Goal: Transaction & Acquisition: Subscribe to service/newsletter

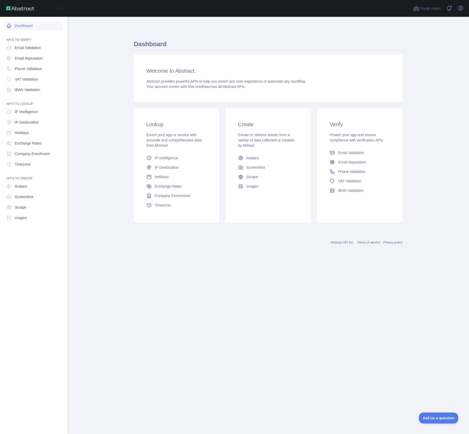
click at [24, 25] on link "Dashboard" at bounding box center [33, 25] width 59 height 9
click at [31, 112] on span "IP Intelligence" at bounding box center [26, 111] width 23 height 5
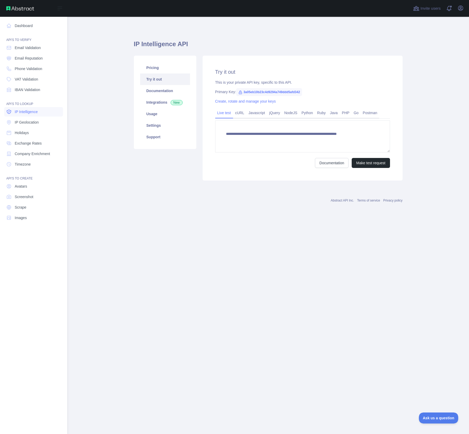
type textarea "**********"
click at [37, 59] on span "Email Reputation" at bounding box center [29, 58] width 28 height 5
click at [36, 50] on span "Email Validation" at bounding box center [28, 47] width 26 height 5
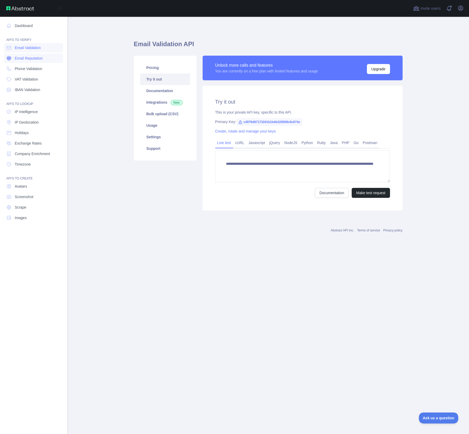
click at [32, 58] on span "Email Reputation" at bounding box center [29, 58] width 28 height 5
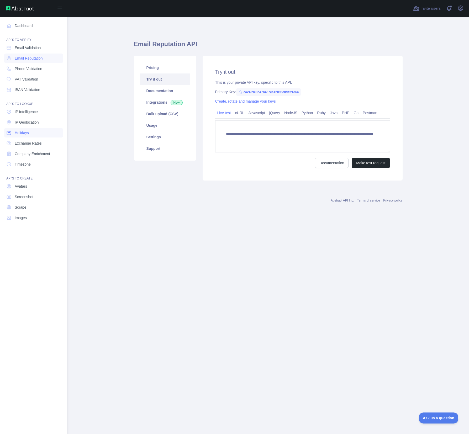
click at [29, 132] on span "Holidays" at bounding box center [22, 132] width 14 height 5
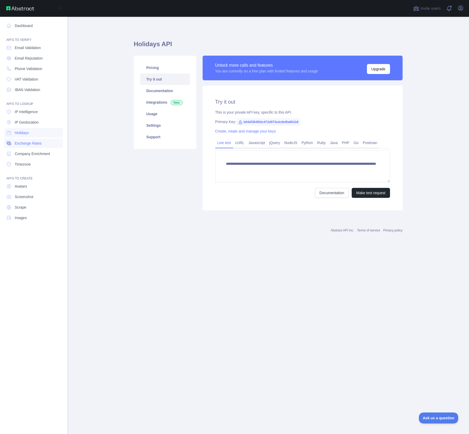
click at [29, 142] on span "Exchange Rates" at bounding box center [28, 143] width 27 height 5
click at [30, 154] on span "Company Enrichment" at bounding box center [32, 153] width 35 height 5
click at [31, 164] on span "Timezone" at bounding box center [23, 164] width 16 height 5
click at [27, 164] on span "Timezone" at bounding box center [23, 164] width 16 height 5
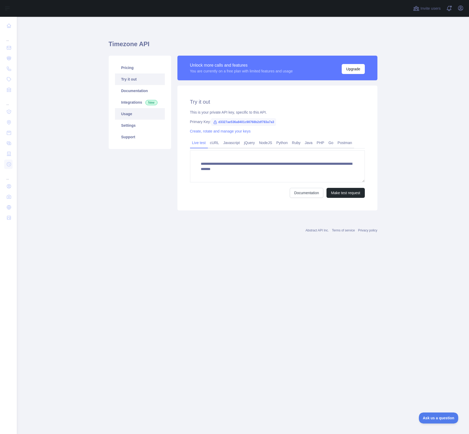
click at [134, 111] on link "Usage" at bounding box center [140, 114] width 50 height 12
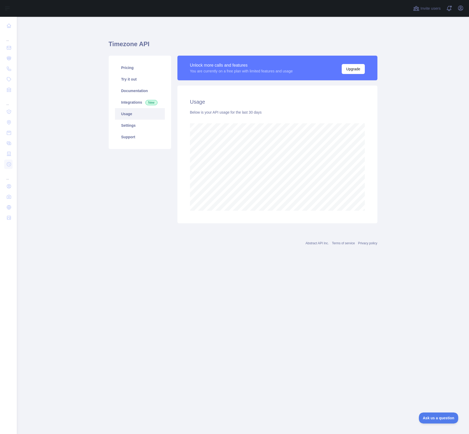
scroll to position [417, 452]
click at [135, 98] on link "Integrations New" at bounding box center [140, 103] width 50 height 12
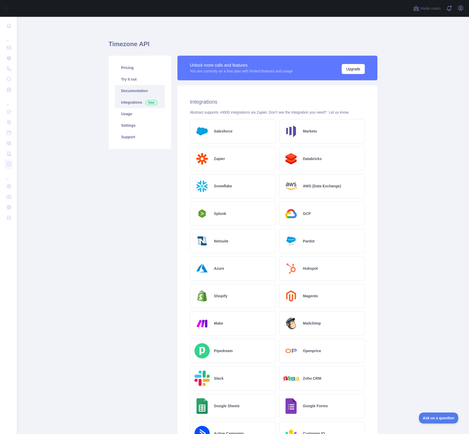
click at [137, 89] on link "Documentation" at bounding box center [140, 91] width 50 height 12
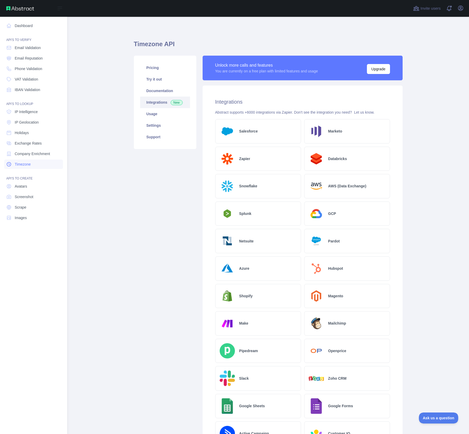
click at [29, 164] on span "Timezone" at bounding box center [23, 164] width 16 height 5
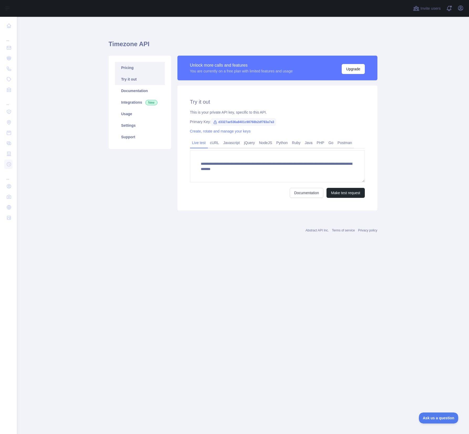
click at [131, 67] on link "Pricing" at bounding box center [140, 68] width 50 height 12
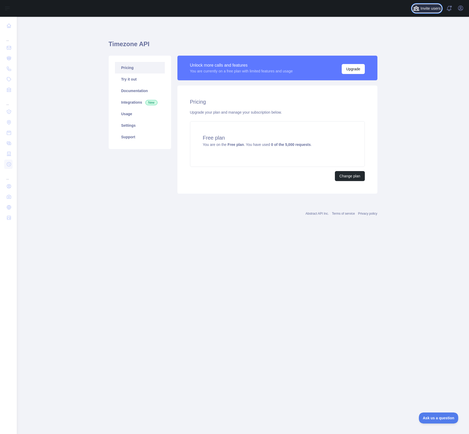
click at [426, 8] on span "Invite users" at bounding box center [430, 9] width 20 height 6
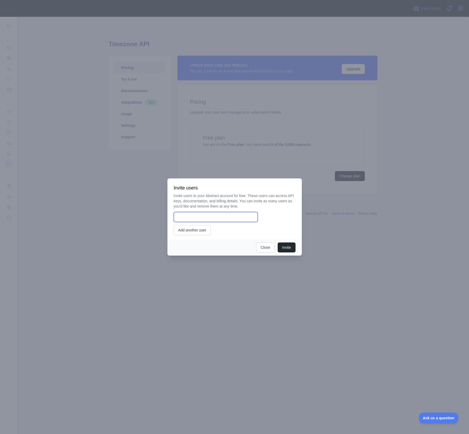
click at [204, 217] on input "email" at bounding box center [216, 217] width 84 height 10
type input "**********"
click at [286, 251] on button "Invite" at bounding box center [287, 247] width 18 height 10
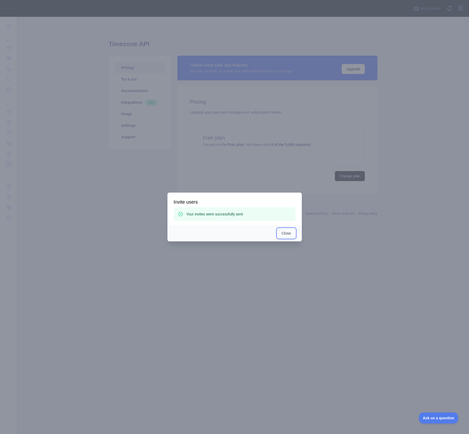
click at [291, 231] on button "Close" at bounding box center [286, 233] width 18 height 10
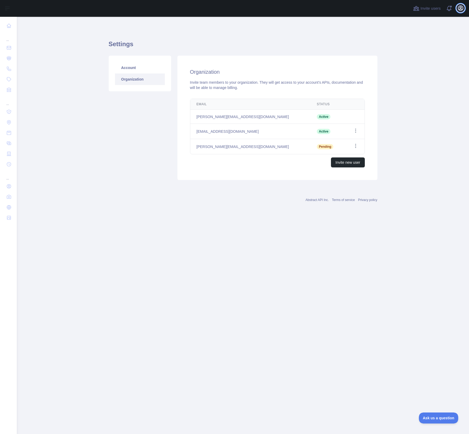
click at [461, 10] on icon "button" at bounding box center [460, 8] width 5 height 5
click at [427, 47] on link "Organization" at bounding box center [435, 47] width 59 height 9
click at [460, 10] on icon "button" at bounding box center [460, 8] width 5 height 5
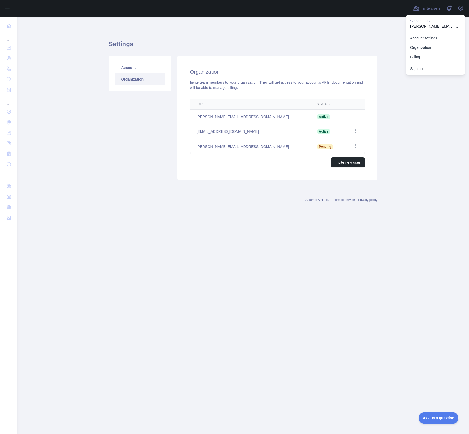
click at [168, 168] on div "Account Organization" at bounding box center [139, 118] width 69 height 124
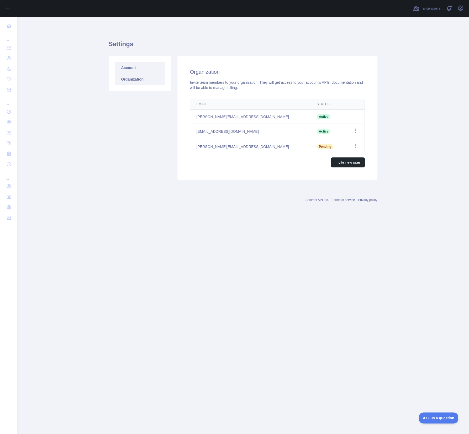
click at [135, 67] on link "Account" at bounding box center [140, 68] width 50 height 12
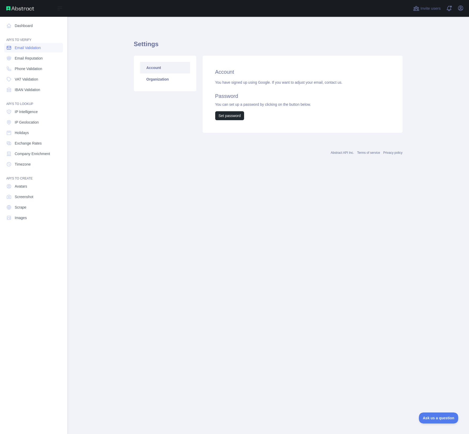
click at [31, 50] on span "Email Validation" at bounding box center [28, 47] width 26 height 5
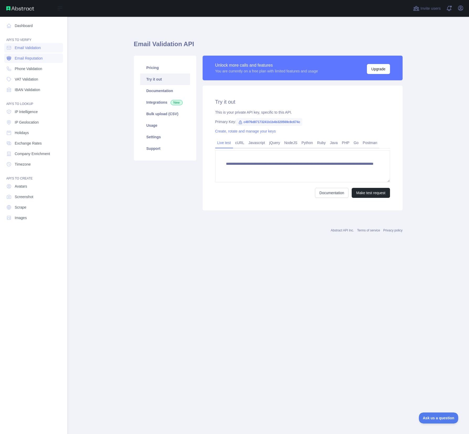
click at [34, 59] on span "Email Reputation" at bounding box center [29, 58] width 28 height 5
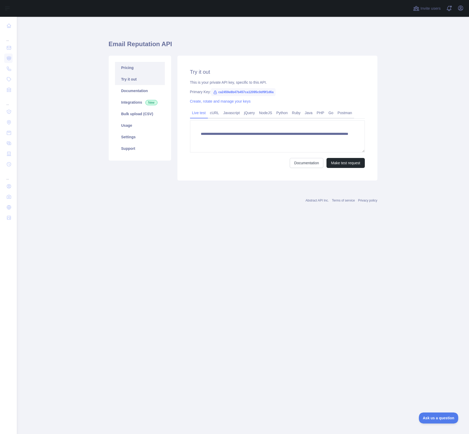
click at [134, 69] on link "Pricing" at bounding box center [140, 68] width 50 height 12
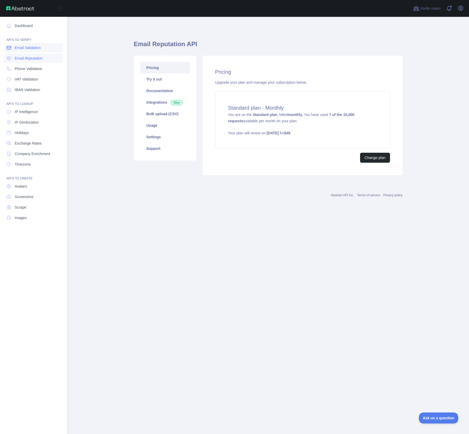
click at [30, 49] on span "Email Validation" at bounding box center [28, 47] width 26 height 5
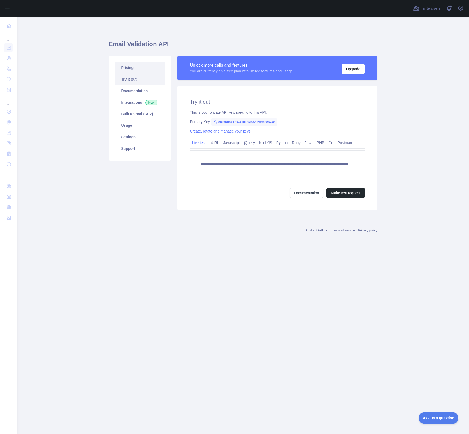
click at [141, 69] on link "Pricing" at bounding box center [140, 68] width 50 height 12
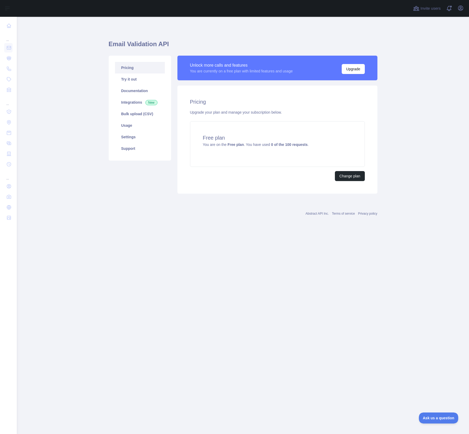
click at [136, 69] on link "Pricing" at bounding box center [140, 68] width 50 height 12
click at [132, 81] on link "Try it out" at bounding box center [140, 79] width 50 height 12
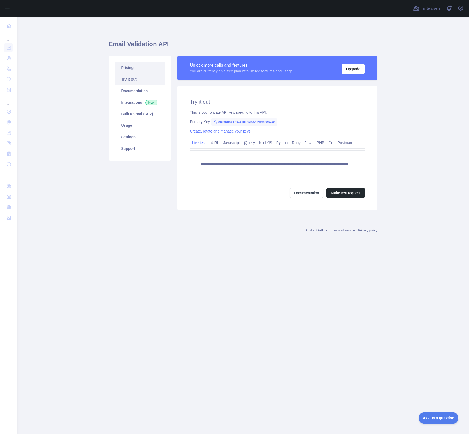
click at [131, 69] on link "Pricing" at bounding box center [140, 68] width 50 height 12
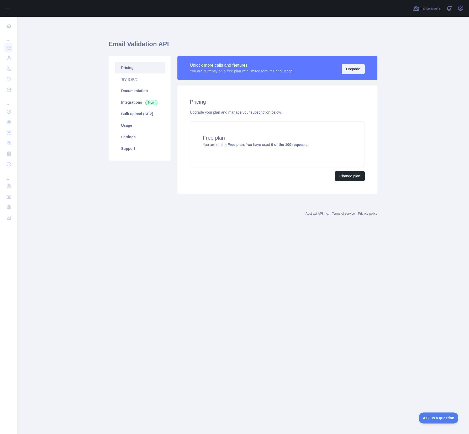
click at [350, 71] on button "Upgrade" at bounding box center [353, 69] width 23 height 10
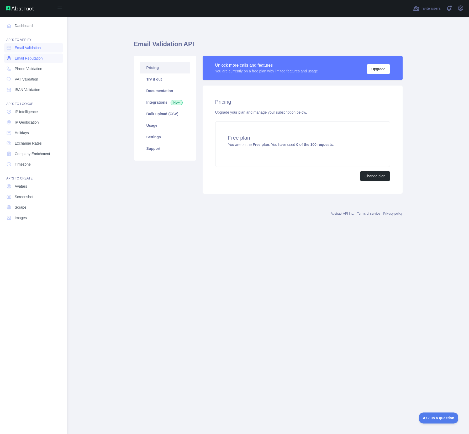
click at [34, 58] on span "Email Reputation" at bounding box center [29, 58] width 28 height 5
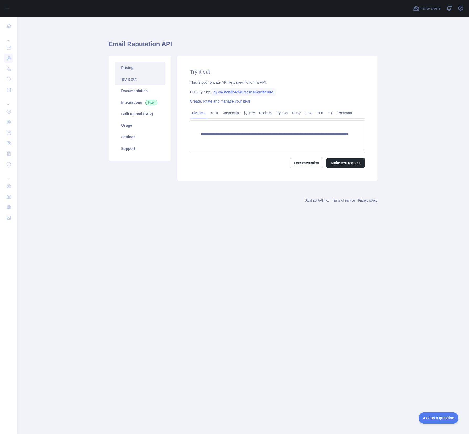
click at [137, 67] on link "Pricing" at bounding box center [140, 68] width 50 height 12
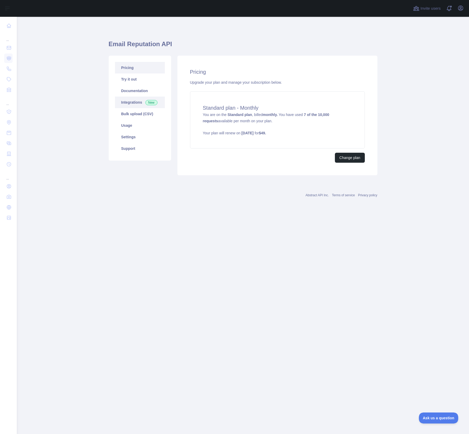
click at [142, 102] on link "Integrations New" at bounding box center [140, 103] width 50 height 12
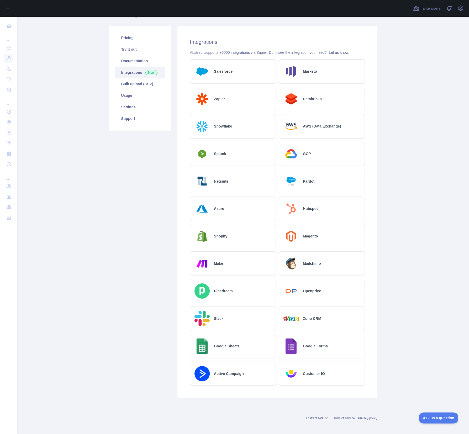
scroll to position [33, 0]
